Goal: Task Accomplishment & Management: Manage account settings

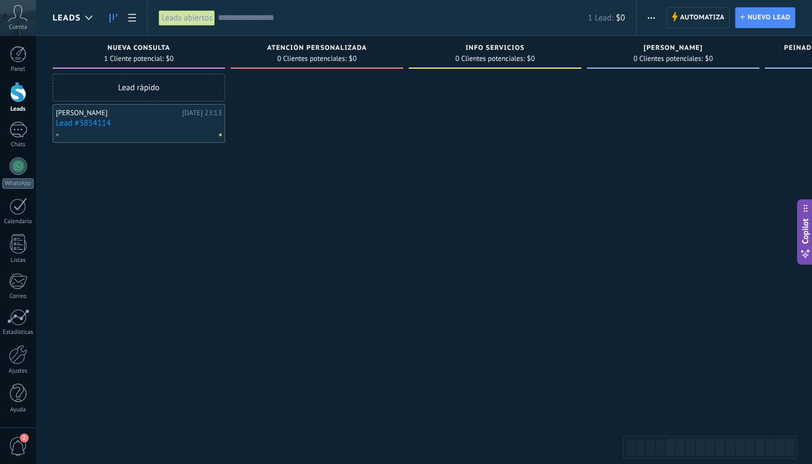
scroll to position [17, 0]
click at [132, 126] on link "Lead #3854114" at bounding box center [139, 122] width 166 height 9
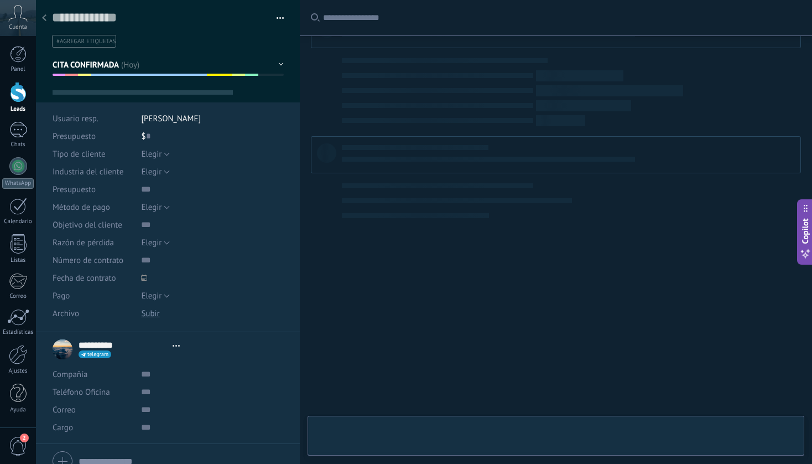
type textarea "**********"
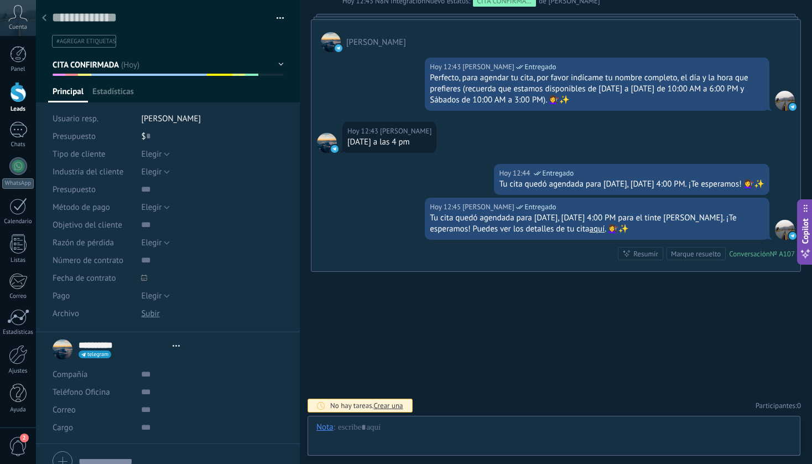
scroll to position [17, 0]
click at [278, 22] on button "button" at bounding box center [276, 18] width 16 height 17
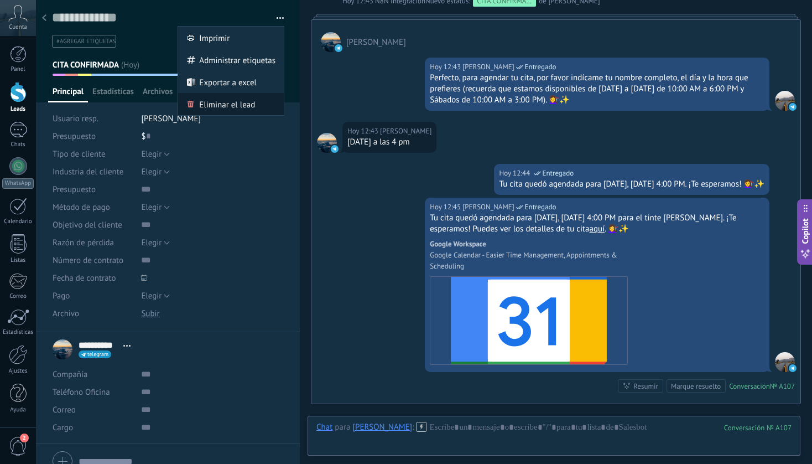
click at [228, 107] on span "Eliminar el lead" at bounding box center [227, 104] width 56 height 22
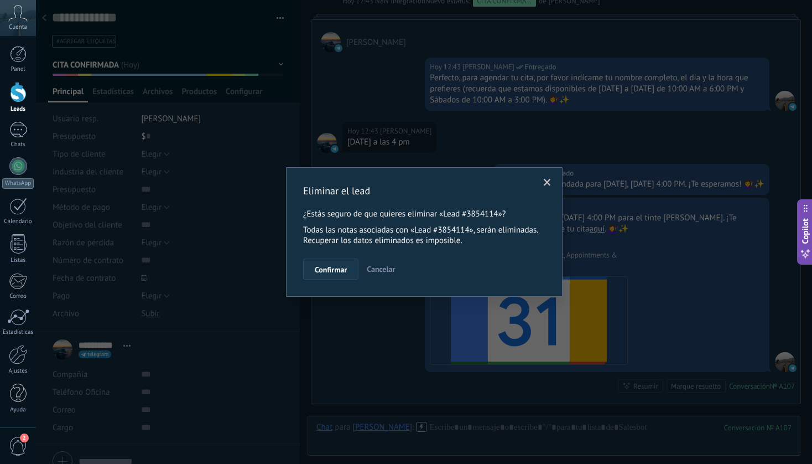
click at [331, 270] on span "Confirmar" at bounding box center [331, 270] width 32 height 8
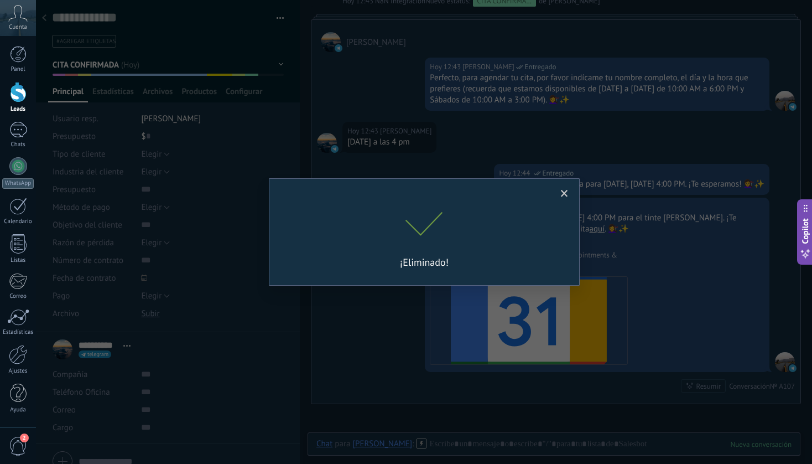
scroll to position [5035, 0]
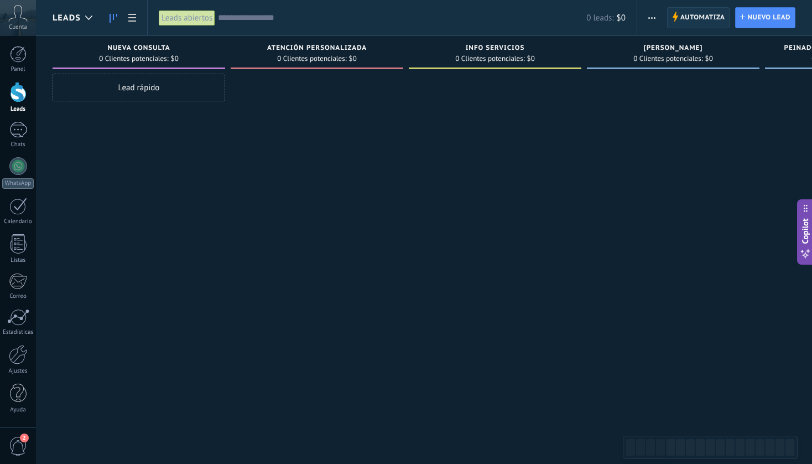
click at [707, 19] on span "Automatiza" at bounding box center [702, 18] width 45 height 20
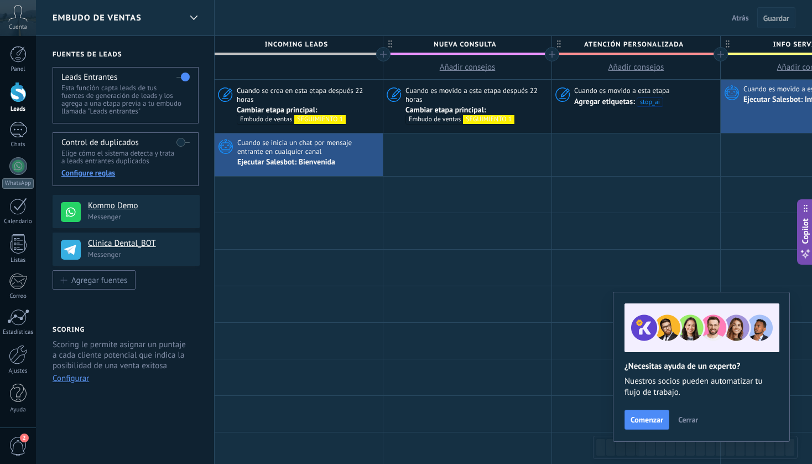
click at [779, 19] on span "Guardar" at bounding box center [776, 18] width 26 height 8
click at [741, 17] on span "Atrás" at bounding box center [740, 18] width 17 height 10
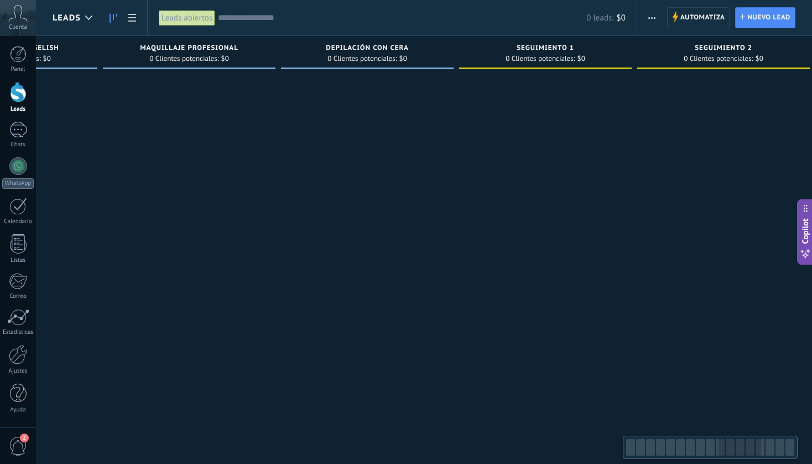
scroll to position [0, 996]
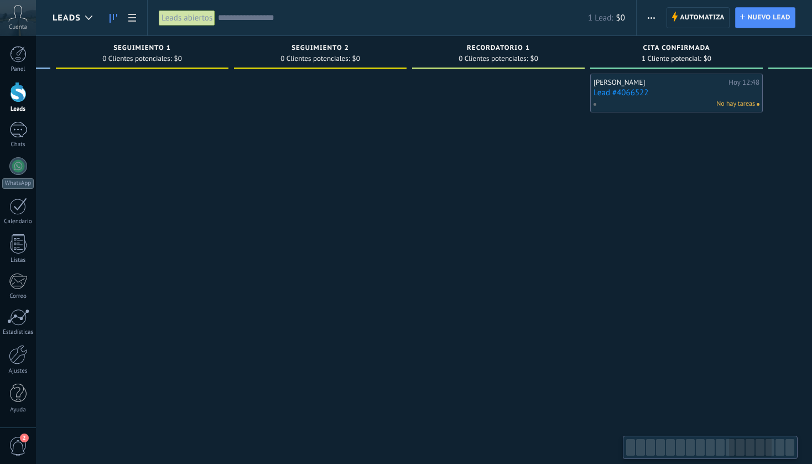
scroll to position [0, 2279]
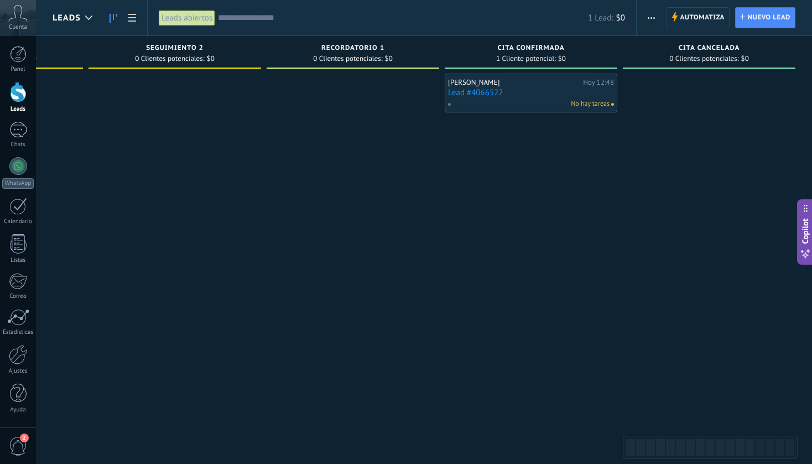
click at [513, 95] on link "Lead #4066522" at bounding box center [531, 92] width 166 height 9
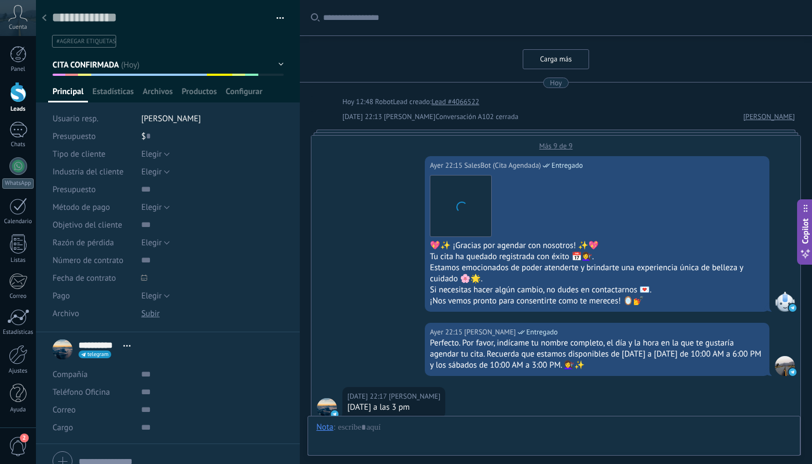
scroll to position [4200, 0]
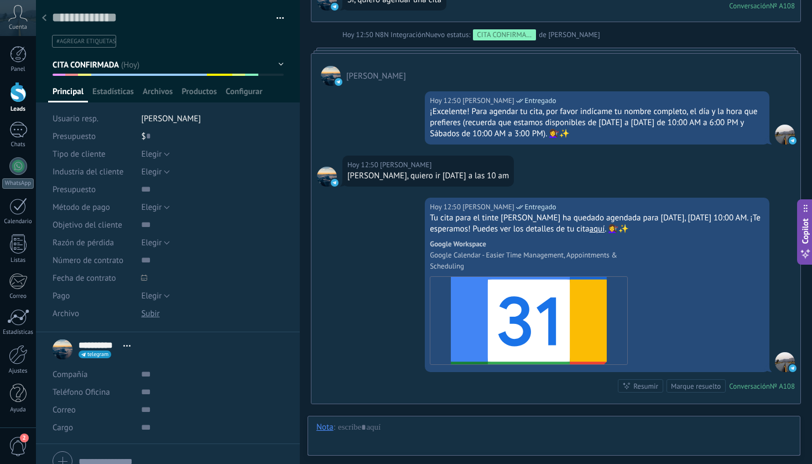
click at [279, 17] on button "button" at bounding box center [276, 18] width 16 height 17
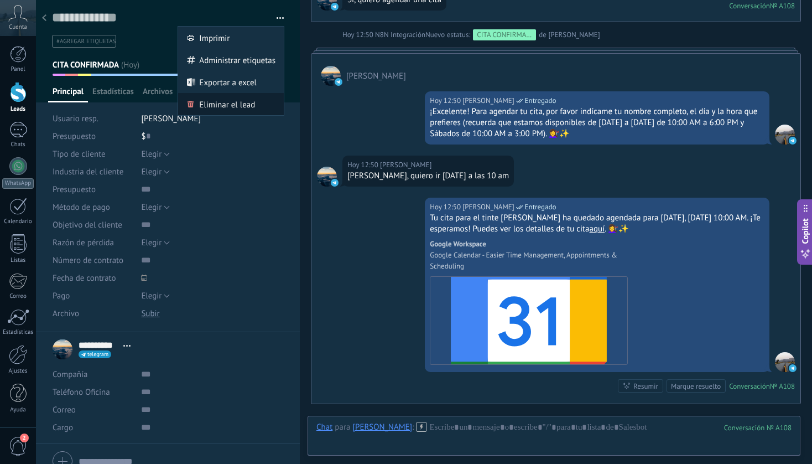
click at [235, 104] on span "Eliminar el lead" at bounding box center [227, 104] width 56 height 22
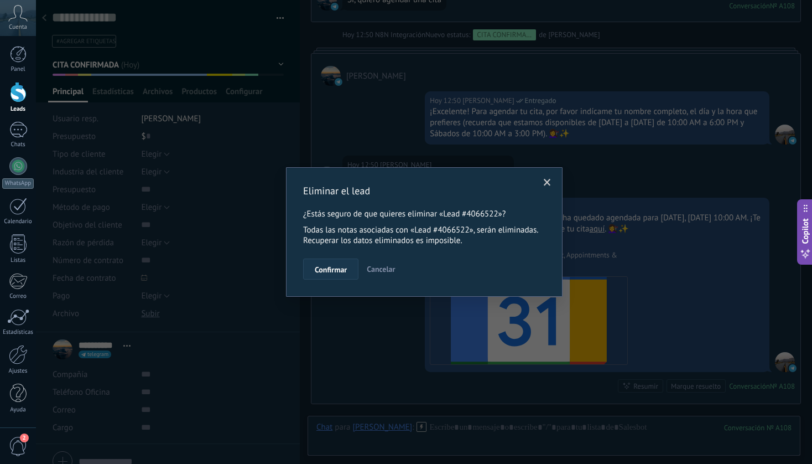
click at [325, 270] on span "Confirmar" at bounding box center [331, 270] width 32 height 8
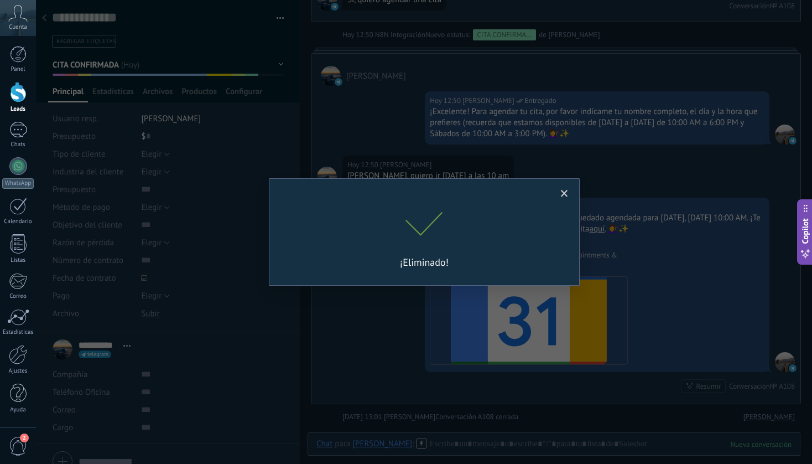
scroll to position [4219, 0]
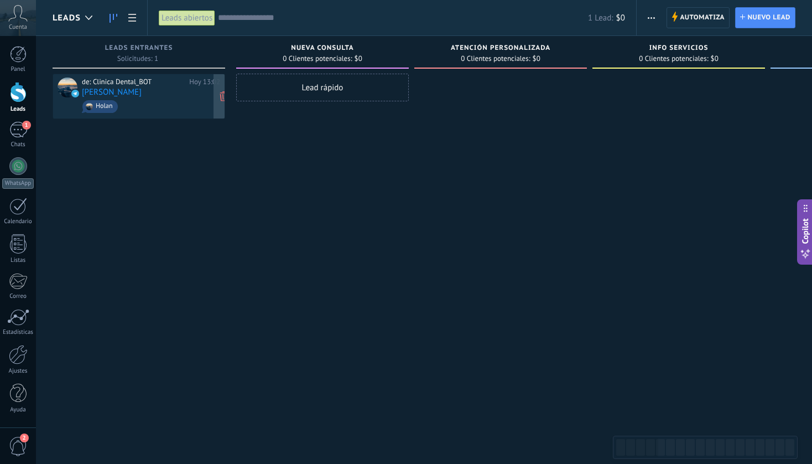
click at [152, 101] on span "Holan" at bounding box center [151, 106] width 138 height 17
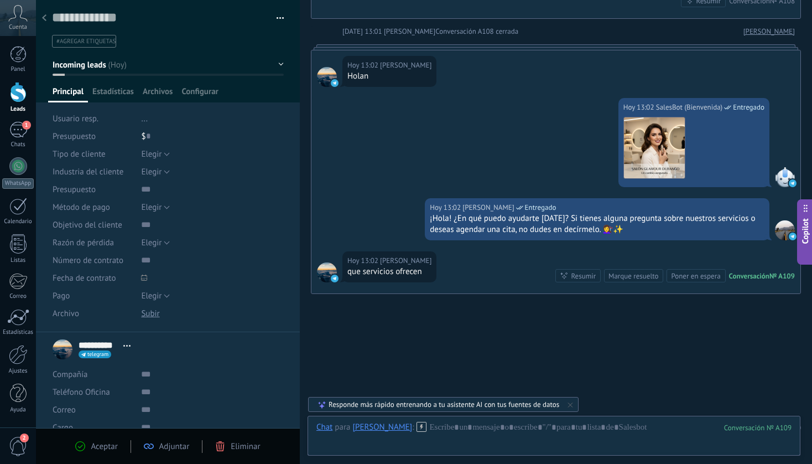
scroll to position [4383, 0]
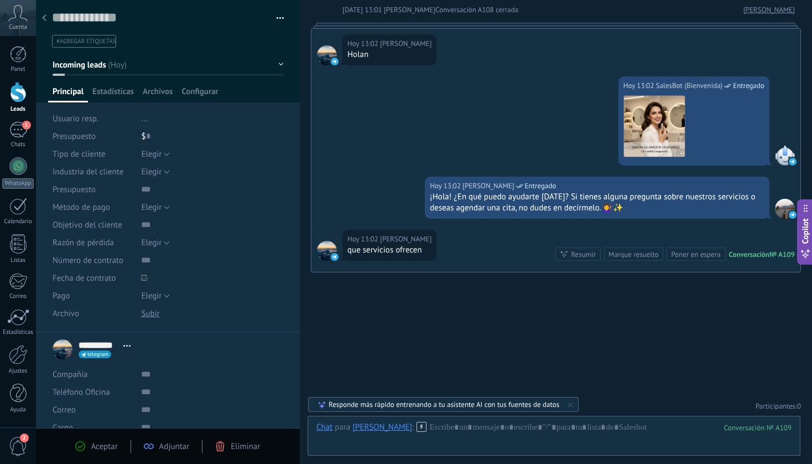
click at [49, 18] on div at bounding box center [44, 19] width 15 height 22
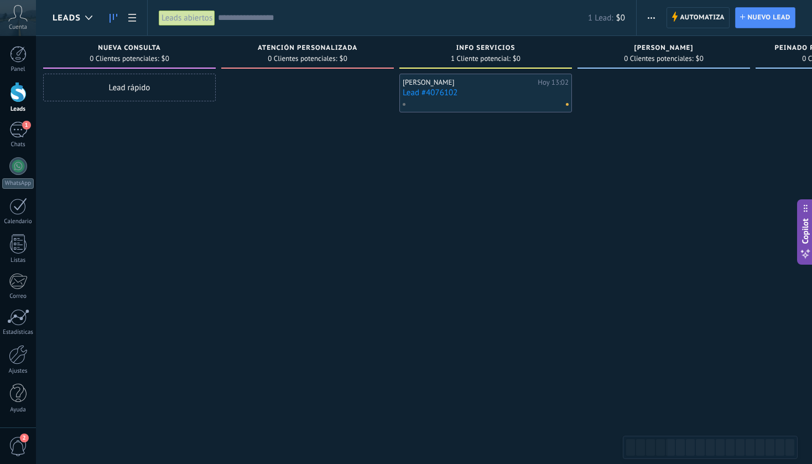
click at [482, 107] on div at bounding box center [483, 104] width 162 height 10
click at [465, 98] on div "Luis Reyes Hoy 13:02 Lead #4076102" at bounding box center [486, 93] width 166 height 32
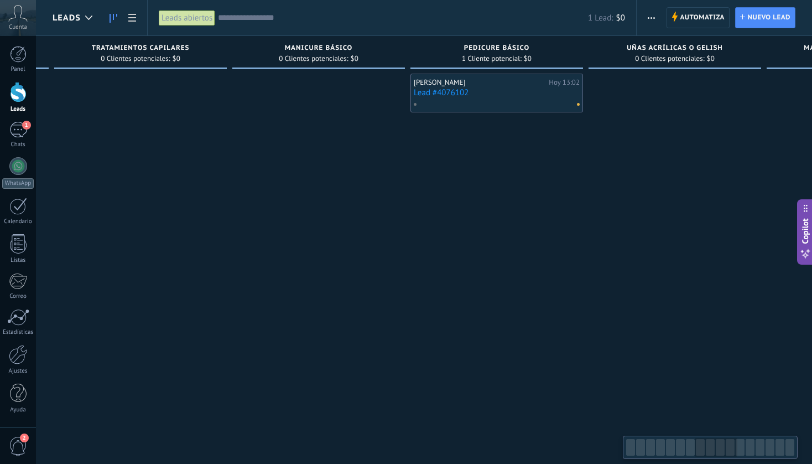
scroll to position [0, 1045]
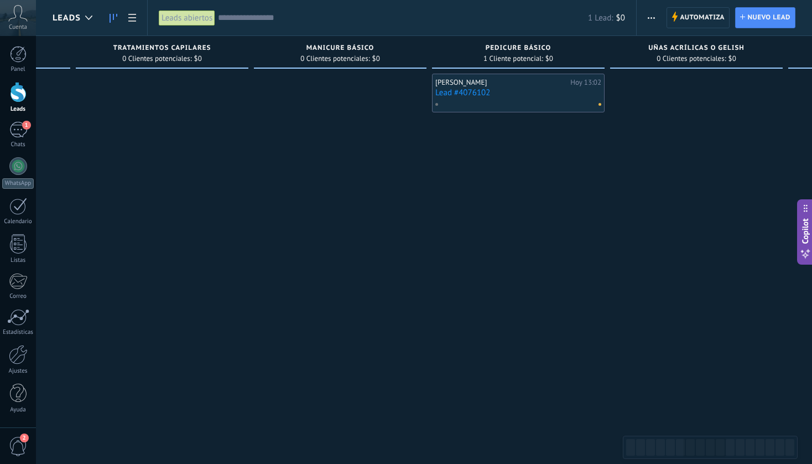
click at [548, 105] on div at bounding box center [516, 104] width 162 height 10
click at [519, 91] on link "Lead #4076102" at bounding box center [518, 92] width 166 height 9
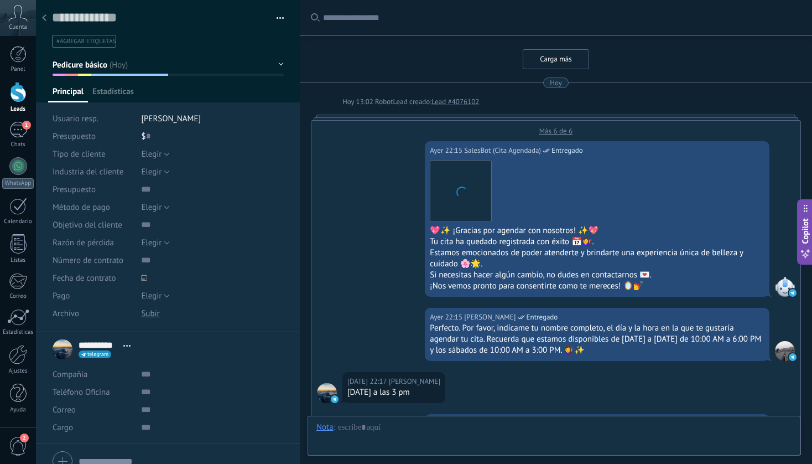
scroll to position [5048, 0]
